Goal: Go to known website: Go to known website

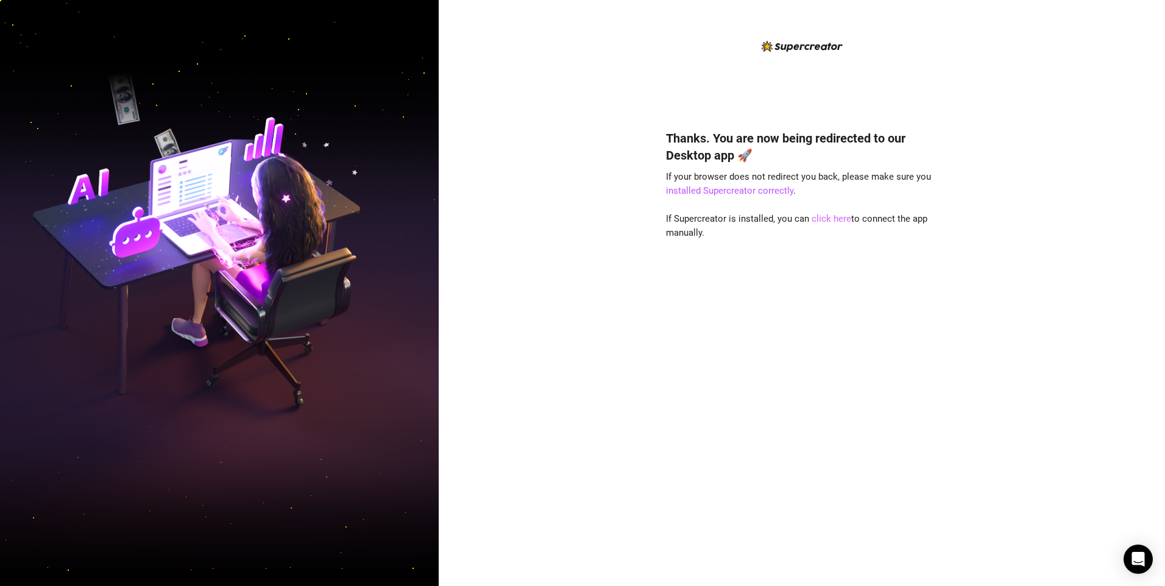
click at [831, 217] on link "click here" at bounding box center [831, 218] width 40 height 11
click at [838, 221] on link "click here" at bounding box center [831, 218] width 40 height 11
